Goal: Navigation & Orientation: Find specific page/section

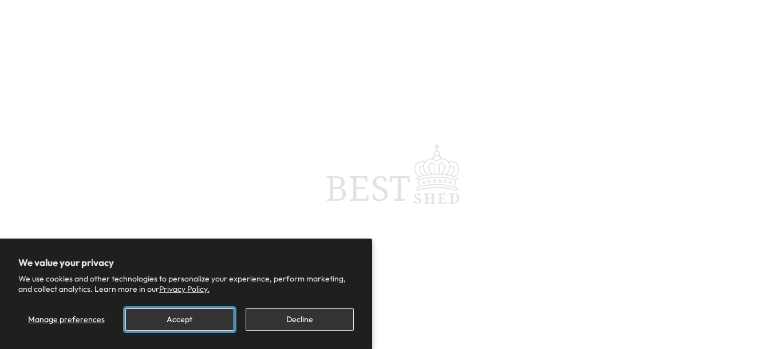
click at [217, 325] on button "Accept" at bounding box center [179, 320] width 108 height 22
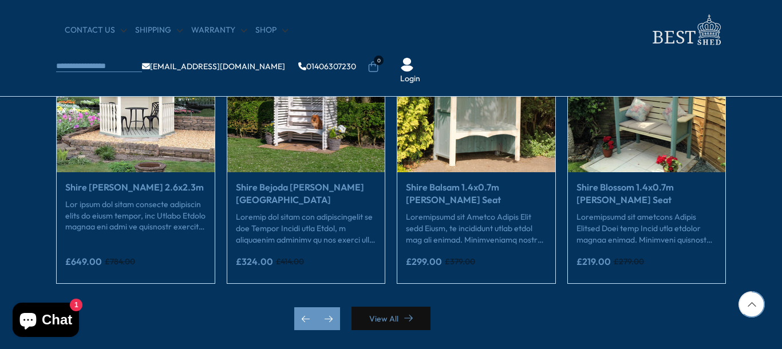
scroll to position [2252, 0]
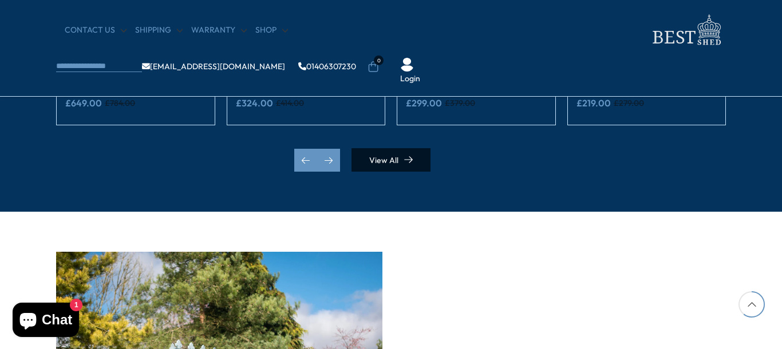
click at [384, 162] on link "View All" at bounding box center [390, 159] width 79 height 23
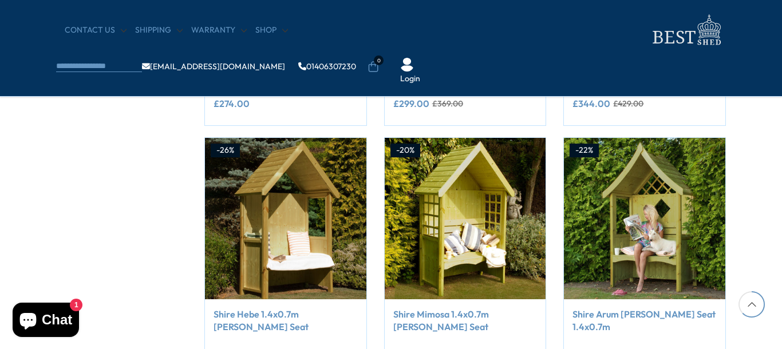
scroll to position [890, 0]
